Goal: Communication & Community: Answer question/provide support

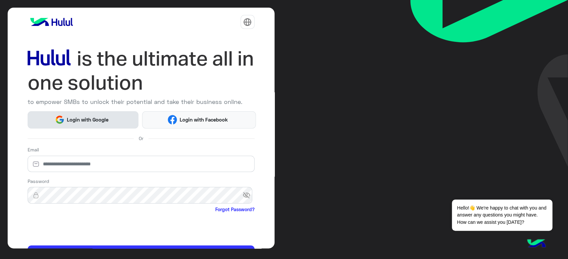
click at [85, 122] on span "Login with Google" at bounding box center [88, 120] width 47 height 8
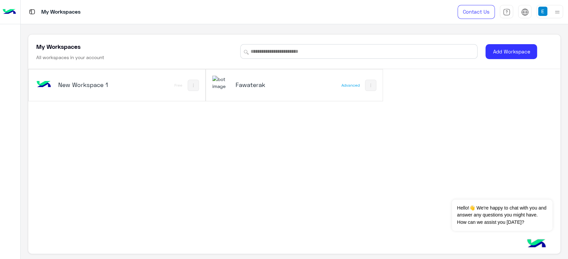
click at [237, 82] on h5 "Fawaterak" at bounding box center [264, 85] width 59 height 8
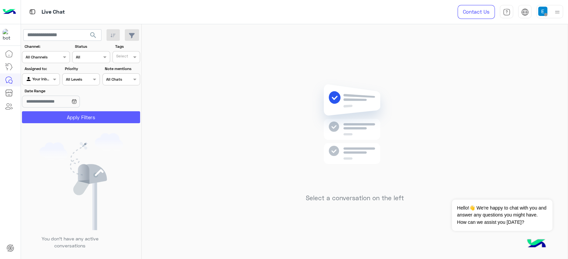
click at [82, 115] on button "Apply Filters" at bounding box center [81, 117] width 118 height 12
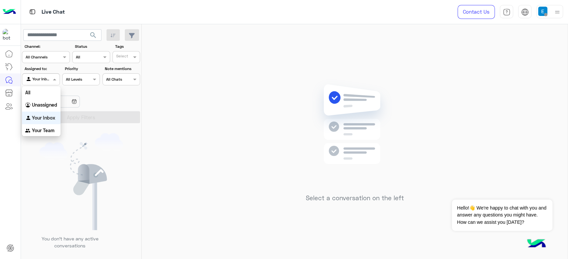
click at [46, 80] on div at bounding box center [40, 78] width 37 height 6
click at [45, 90] on div "All" at bounding box center [41, 92] width 39 height 12
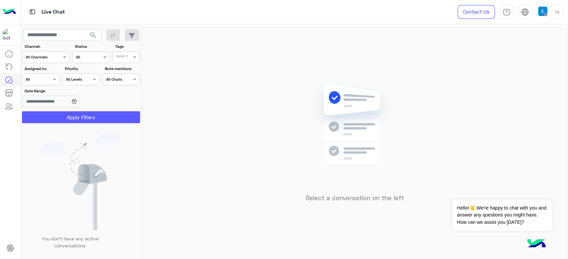
click at [64, 116] on button "Apply Filters" at bounding box center [81, 117] width 118 height 12
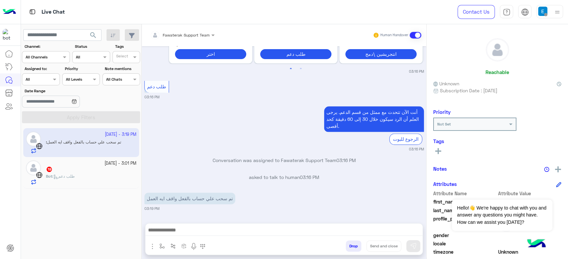
scroll to position [347, 0]
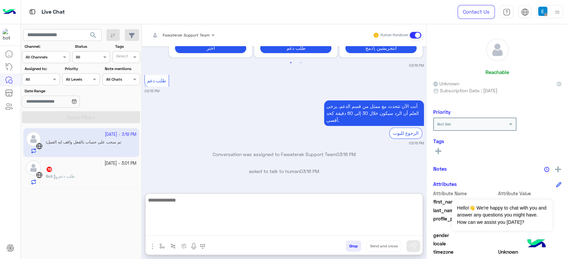
click at [198, 229] on textarea at bounding box center [283, 216] width 277 height 40
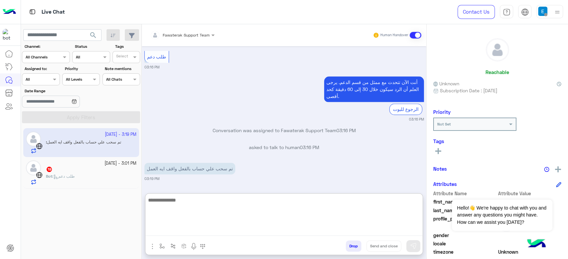
scroll to position [377, 0]
click at [204, 209] on textarea at bounding box center [283, 216] width 277 height 40
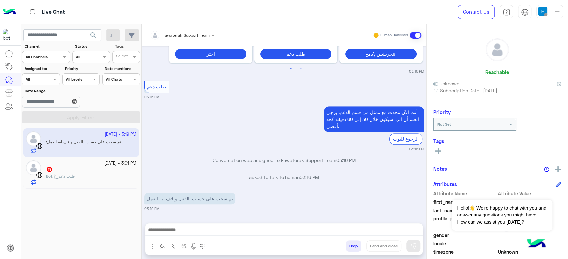
scroll to position [363, 0]
click at [85, 171] on div "19" at bounding box center [91, 170] width 90 height 7
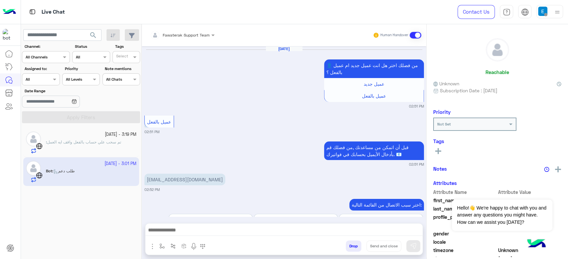
scroll to position [487, 0]
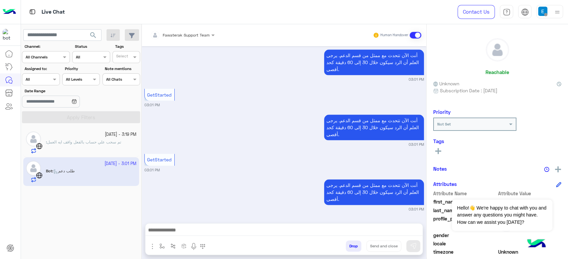
click at [225, 226] on div at bounding box center [283, 232] width 277 height 17
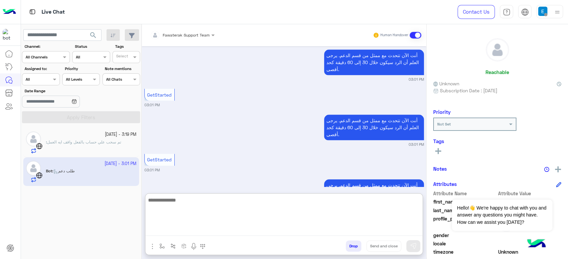
click at [225, 232] on textarea at bounding box center [283, 216] width 277 height 40
type textarea "**********"
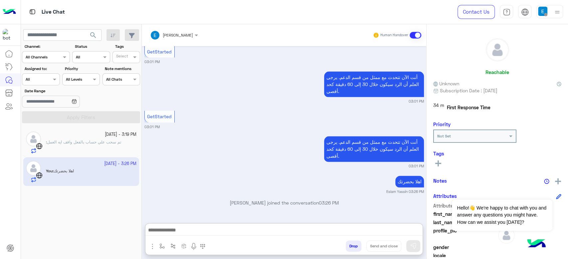
scroll to position [544, 0]
click at [92, 145] on div ": تم سحب علي حساب بالفعل واقف ايه العمل" at bounding box center [91, 146] width 90 height 15
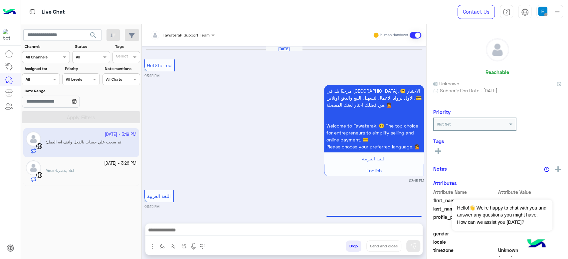
scroll to position [347, 0]
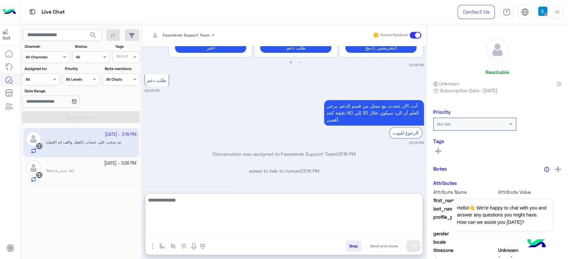
click at [211, 230] on textarea at bounding box center [283, 216] width 277 height 40
type textarea "**********"
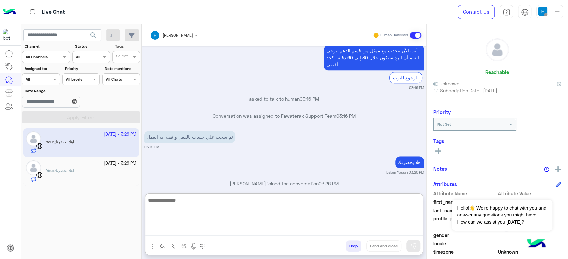
scroll to position [419, 0]
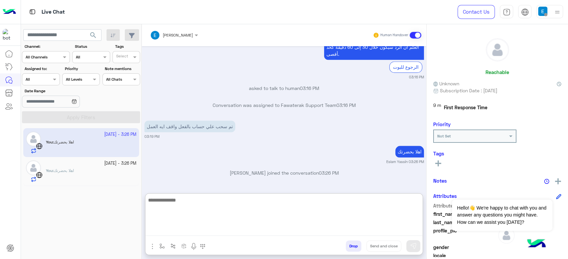
click at [219, 217] on textarea at bounding box center [283, 216] width 277 height 40
type textarea "**********"
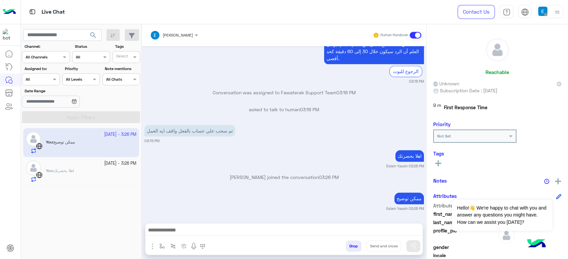
scroll to position [415, 0]
click at [40, 218] on div "[DATE] - 3:26 PM You : ممكن توضيح [DATE] - 3:26 PM You : اهلا بحضرت[PERSON_NAME]" at bounding box center [81, 194] width 121 height 136
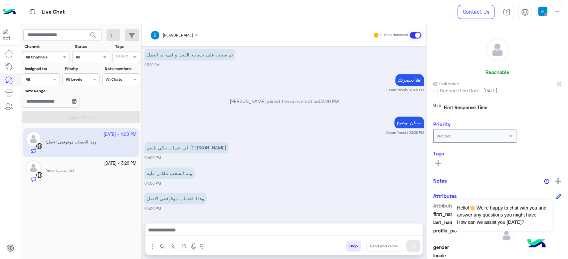
scroll to position [491, 0]
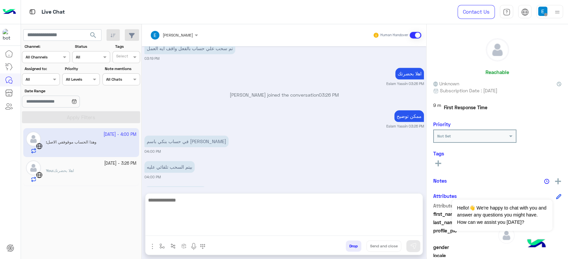
click at [221, 228] on textarea at bounding box center [283, 216] width 277 height 40
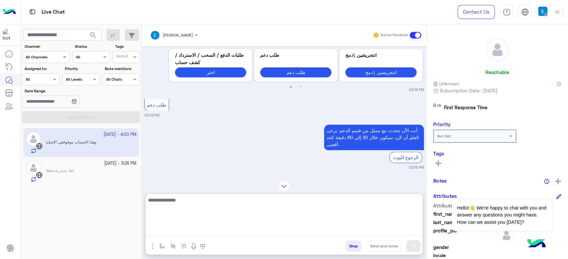
scroll to position [521, 0]
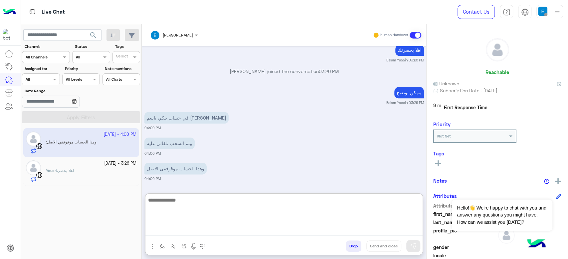
click at [214, 207] on textarea at bounding box center [283, 216] width 277 height 40
paste textarea "**********"
type textarea "**********"
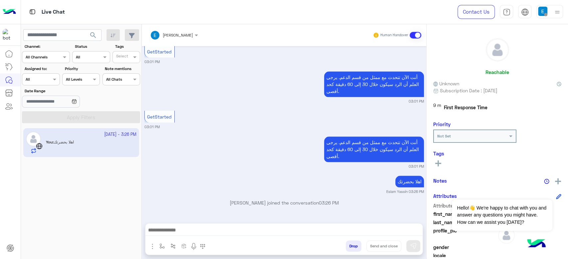
scroll to position [447, 0]
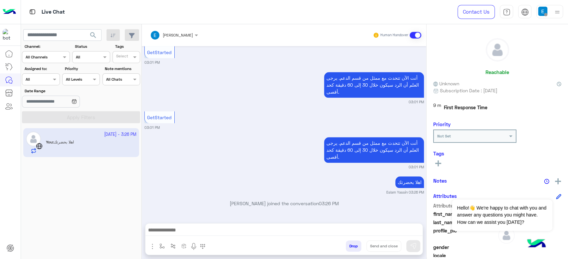
click at [81, 148] on app-inbox-user "[DATE] - 3:26 PM You : اهلا بحضرت[PERSON_NAME]" at bounding box center [81, 142] width 116 height 29
click at [38, 80] on input "text" at bounding box center [33, 79] width 15 height 6
click at [48, 112] on div "Your Inbox" at bounding box center [41, 118] width 39 height 13
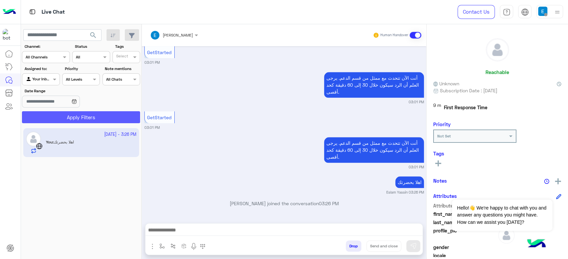
click at [48, 112] on button "Apply Filters" at bounding box center [81, 117] width 118 height 12
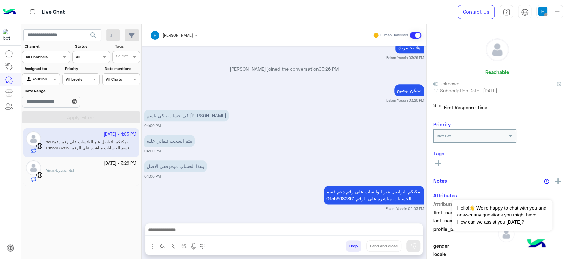
scroll to position [523, 0]
